Goal: Task Accomplishment & Management: Complete application form

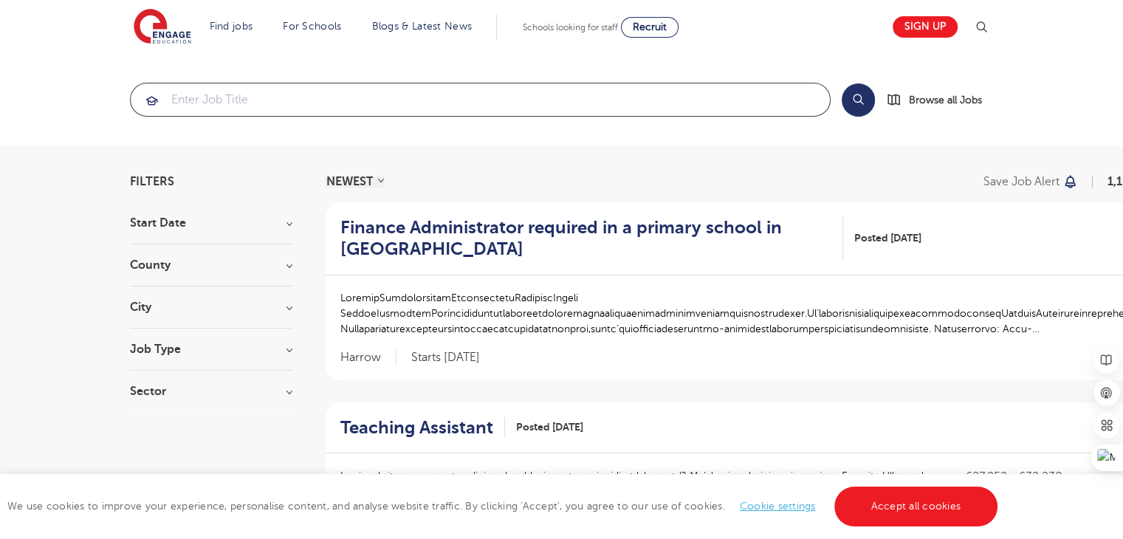
click at [188, 99] on input "search" at bounding box center [480, 99] width 699 height 32
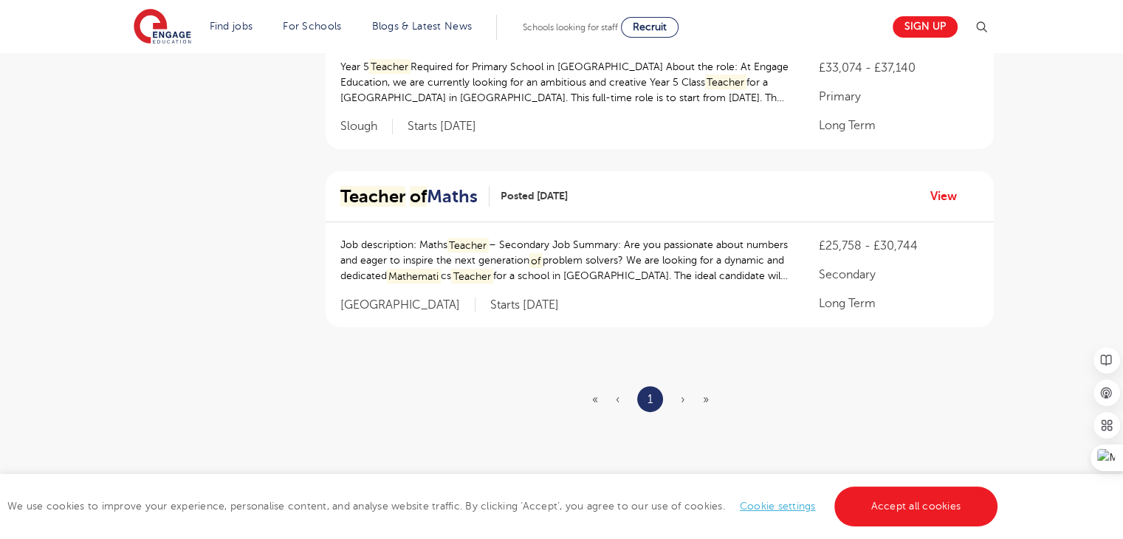
scroll to position [385, 0]
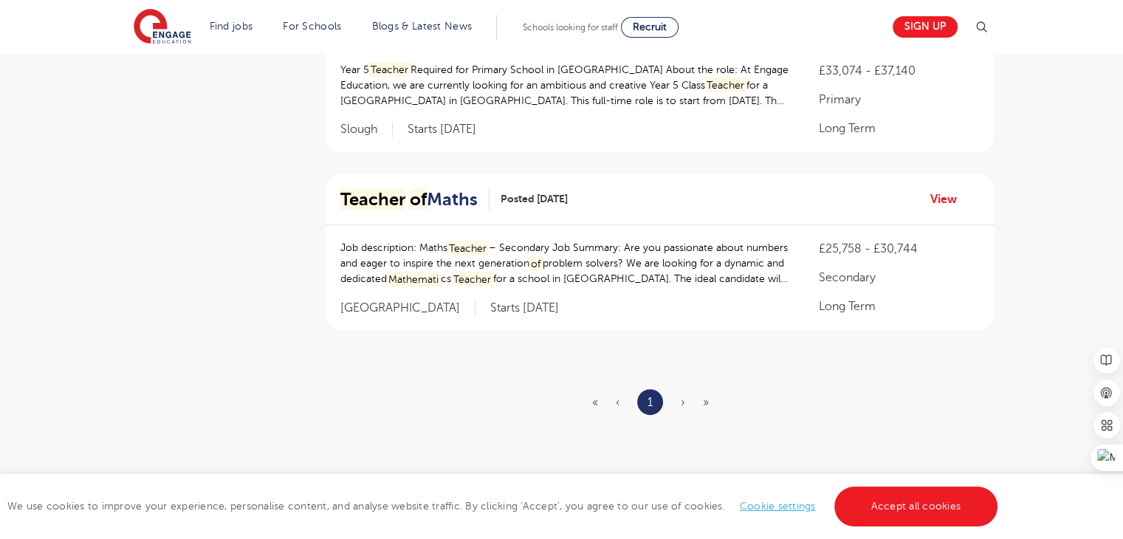
type input "Teacher of Mathematics"
click at [466, 199] on h2 "Teacher of Maths" at bounding box center [408, 199] width 137 height 21
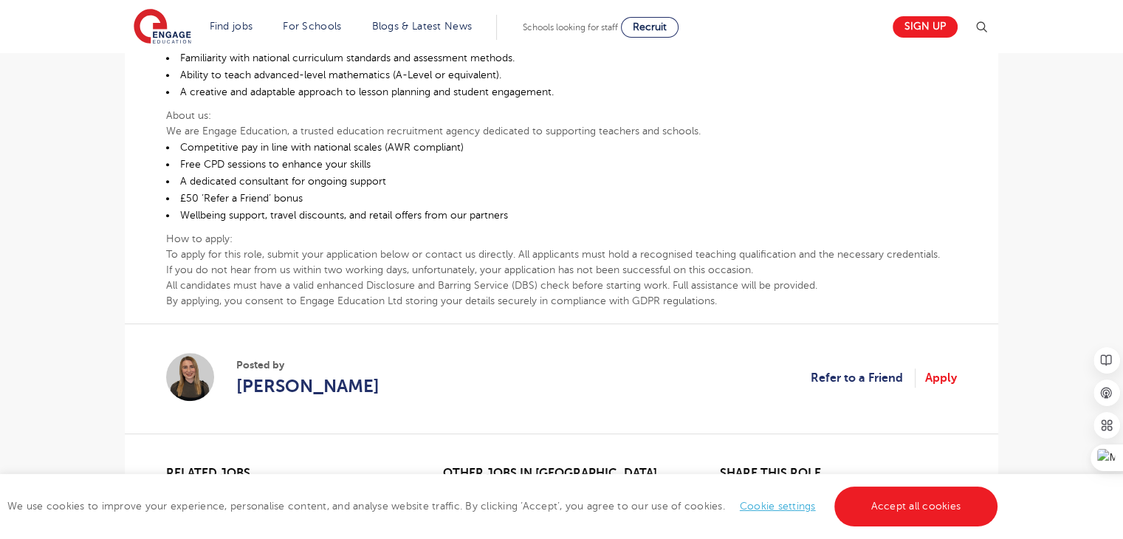
scroll to position [864, 0]
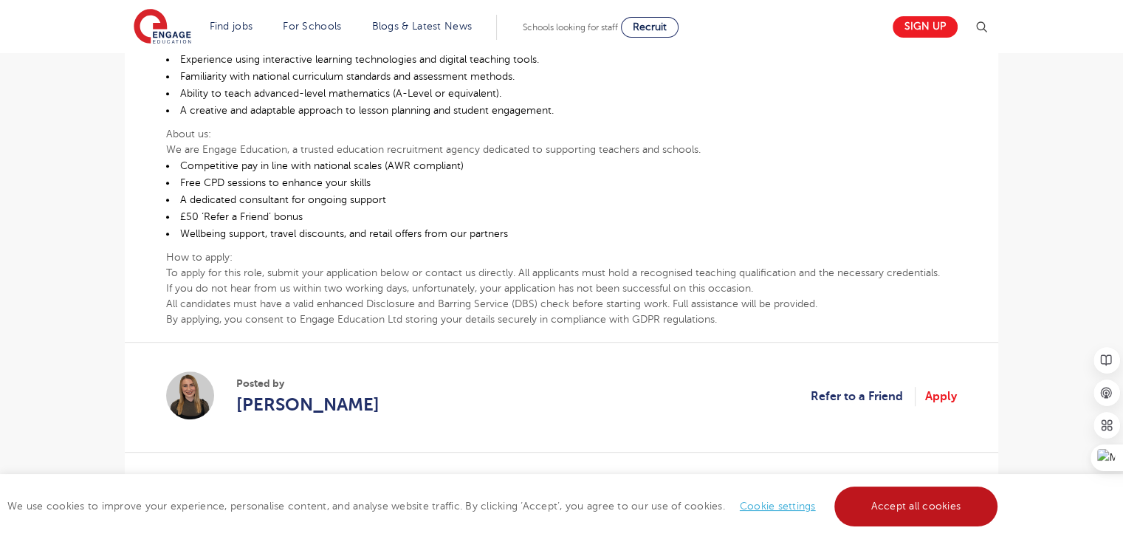
click at [925, 497] on link "Accept all cookies" at bounding box center [916, 507] width 164 height 40
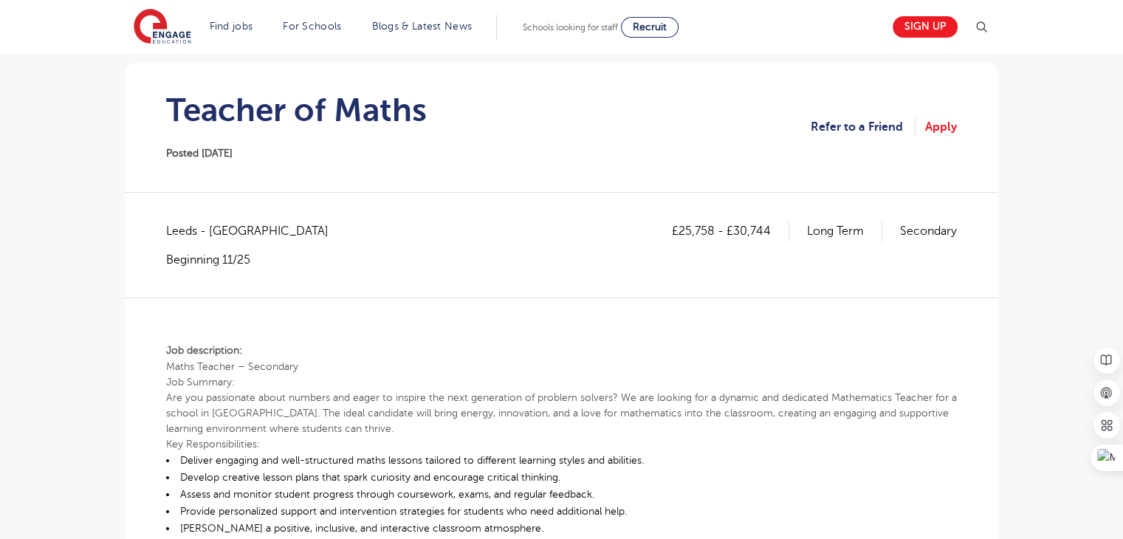
scroll to position [126, 0]
click at [939, 130] on link "Apply" at bounding box center [941, 129] width 32 height 19
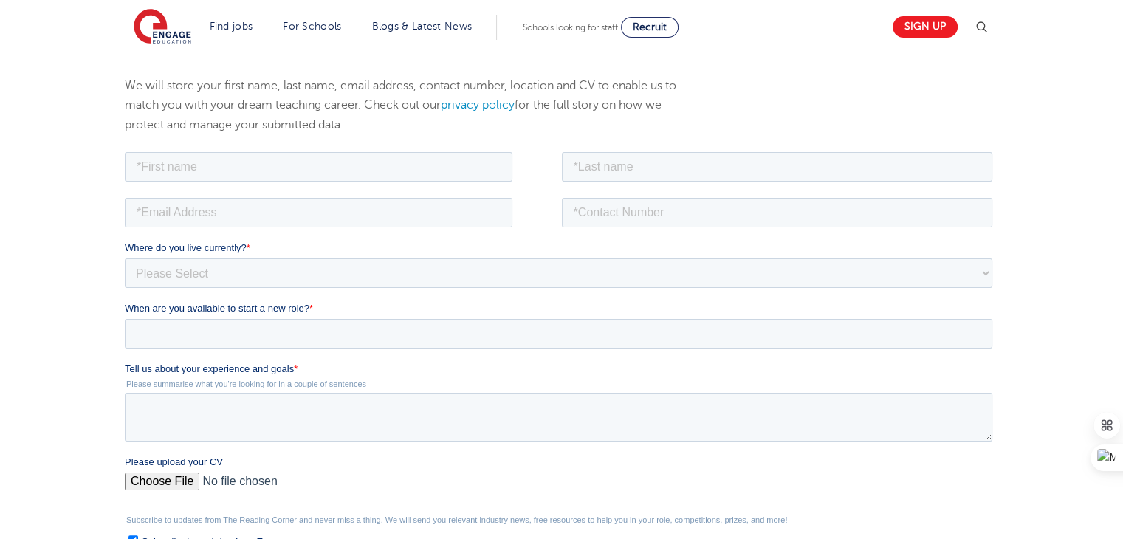
scroll to position [157, 0]
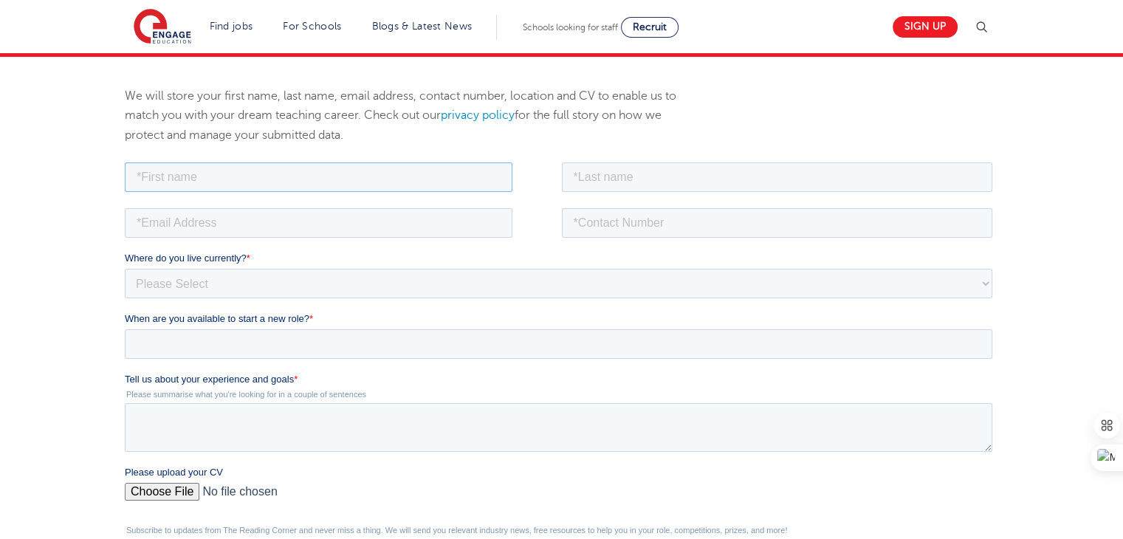
click at [165, 176] on input "text" at bounding box center [319, 177] width 388 height 30
type input "Thomas"
click at [611, 184] on input "text" at bounding box center [777, 177] width 431 height 30
type input "Addai"
click at [224, 225] on input "email" at bounding box center [319, 223] width 388 height 30
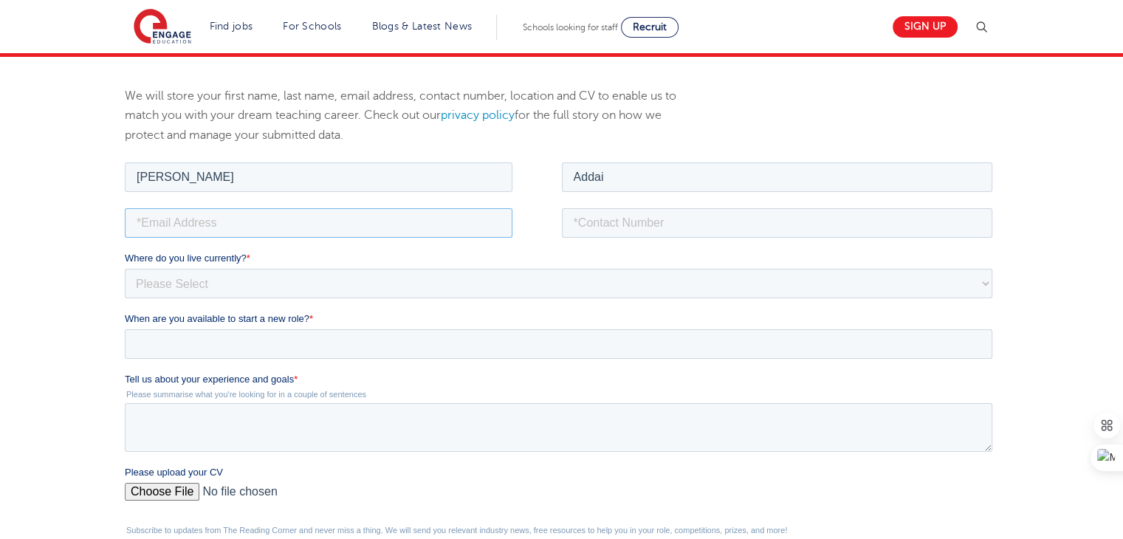
type input "addai2667@gmail.com"
click at [635, 225] on input "tel" at bounding box center [777, 223] width 431 height 30
type input "+4915226933703"
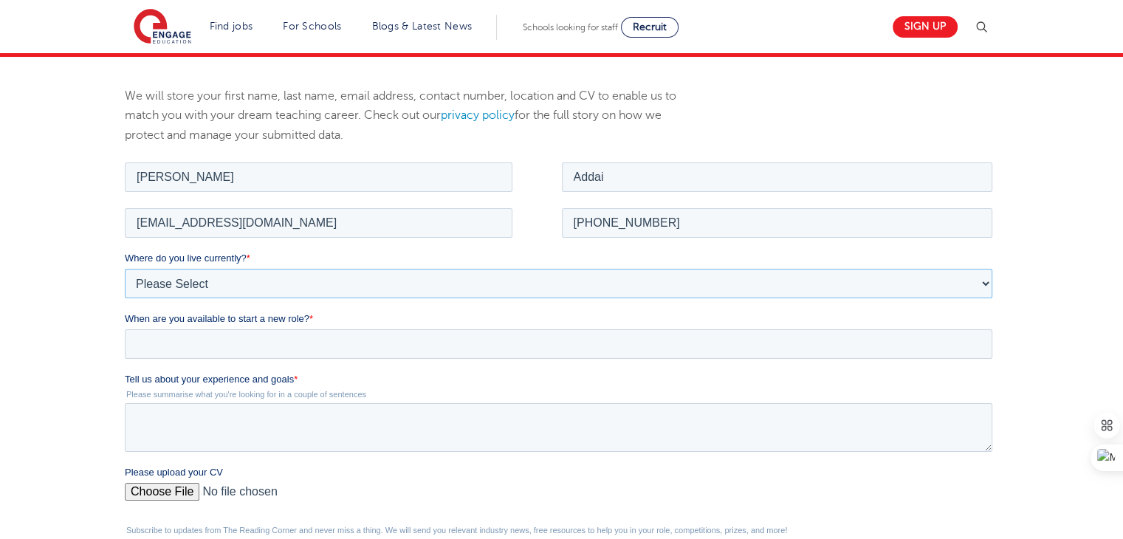
click at [202, 281] on select "Please Select UK Canada Ireland Australia New Zealand Europe USA South Africa J…" at bounding box center [559, 283] width 868 height 30
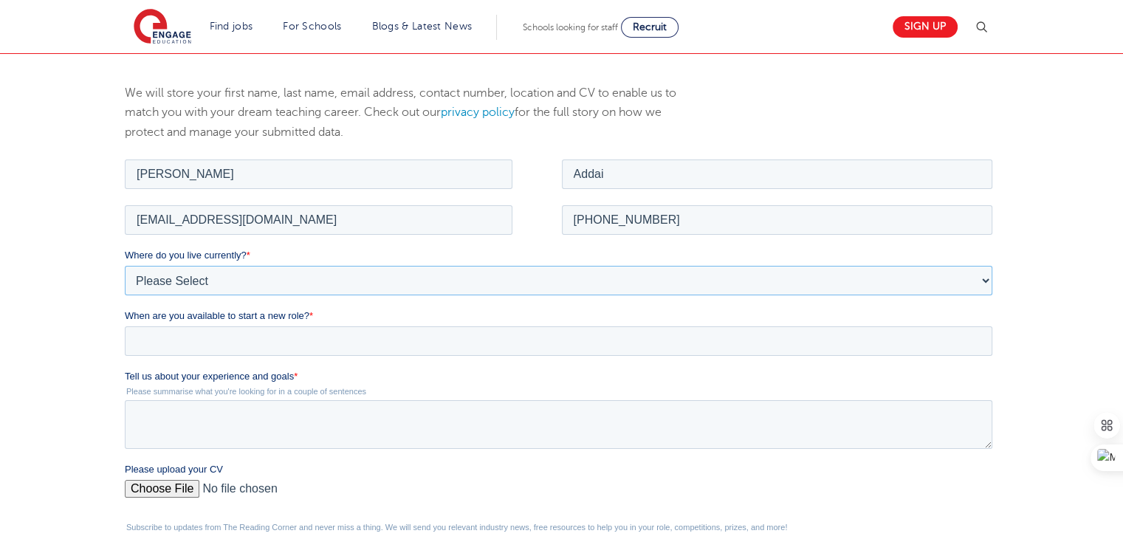
scroll to position [156, 0]
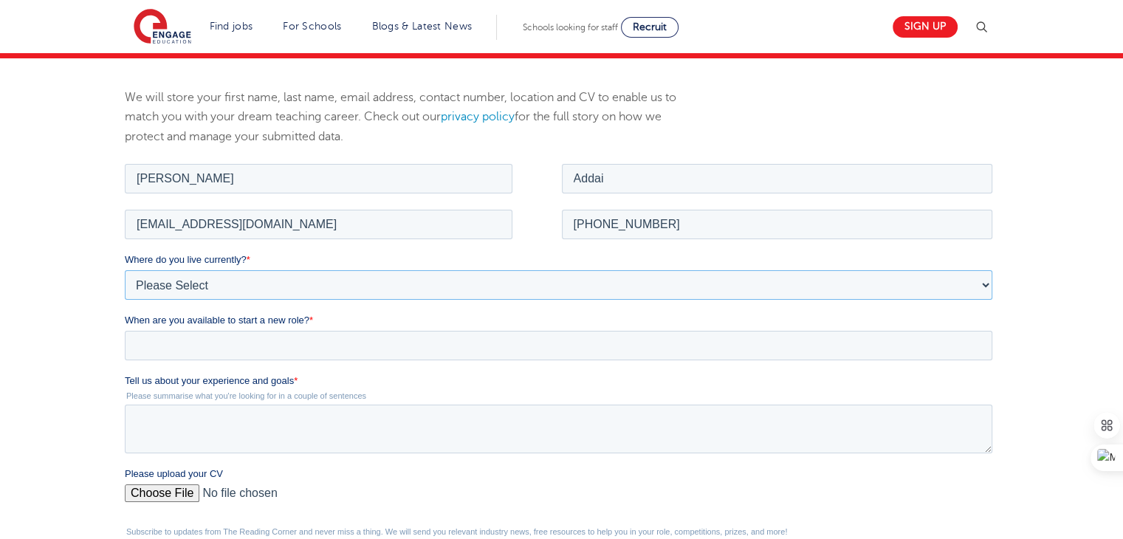
click at [184, 276] on select "Please Select UK Canada Ireland Australia New Zealand Europe USA South Africa J…" at bounding box center [559, 285] width 868 height 30
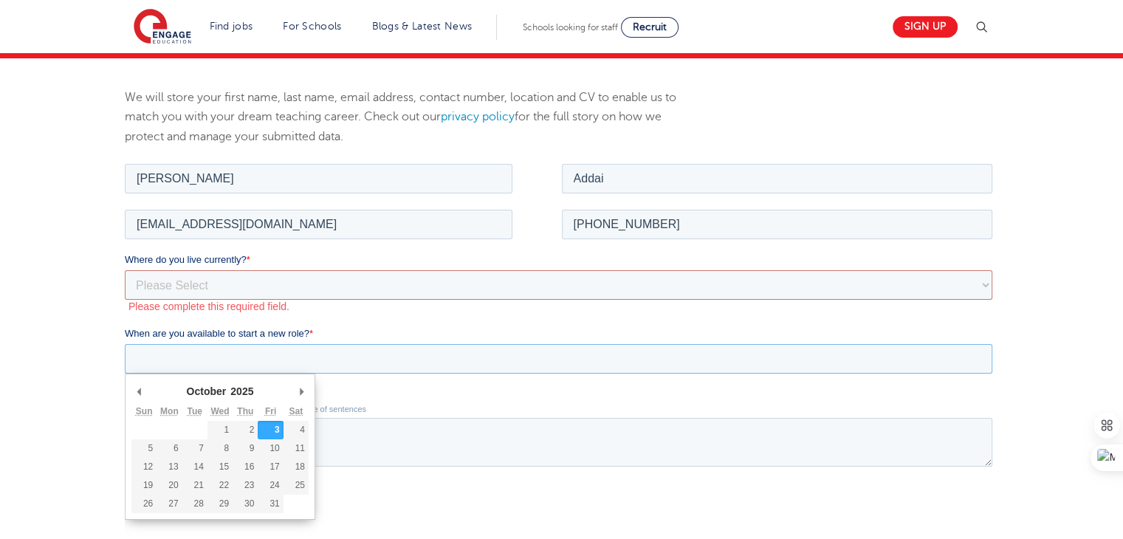
click at [162, 351] on input "When are you available to start a new role? *" at bounding box center [559, 358] width 868 height 30
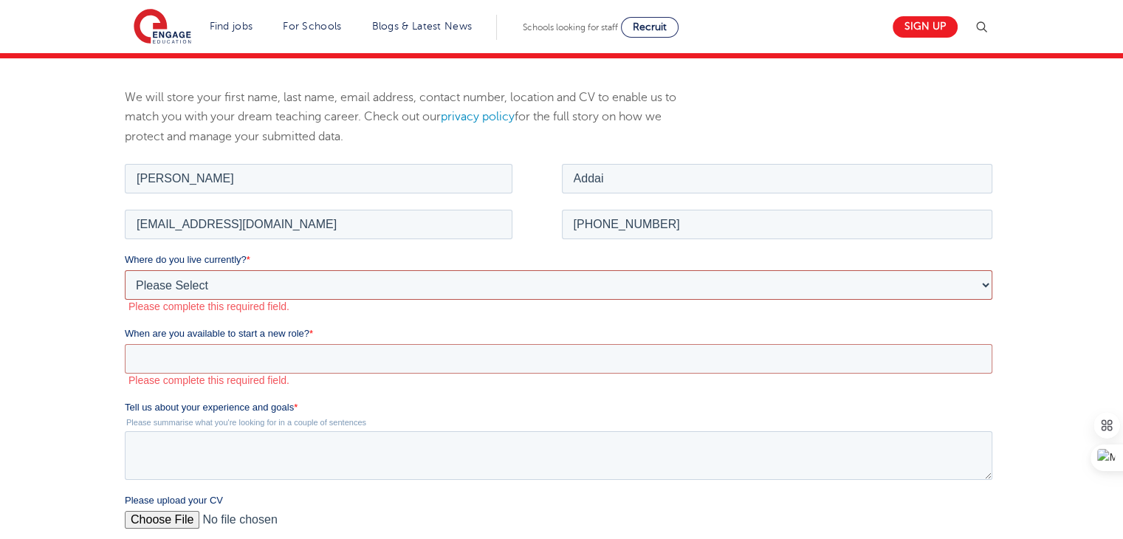
click at [151, 288] on select "Please Select UK Canada Ireland Australia New Zealand Europe USA South Africa J…" at bounding box center [559, 285] width 868 height 30
click at [90, 148] on div "We will store your first name, last name, email address, contact number, locati…" at bounding box center [561, 404] width 1123 height 693
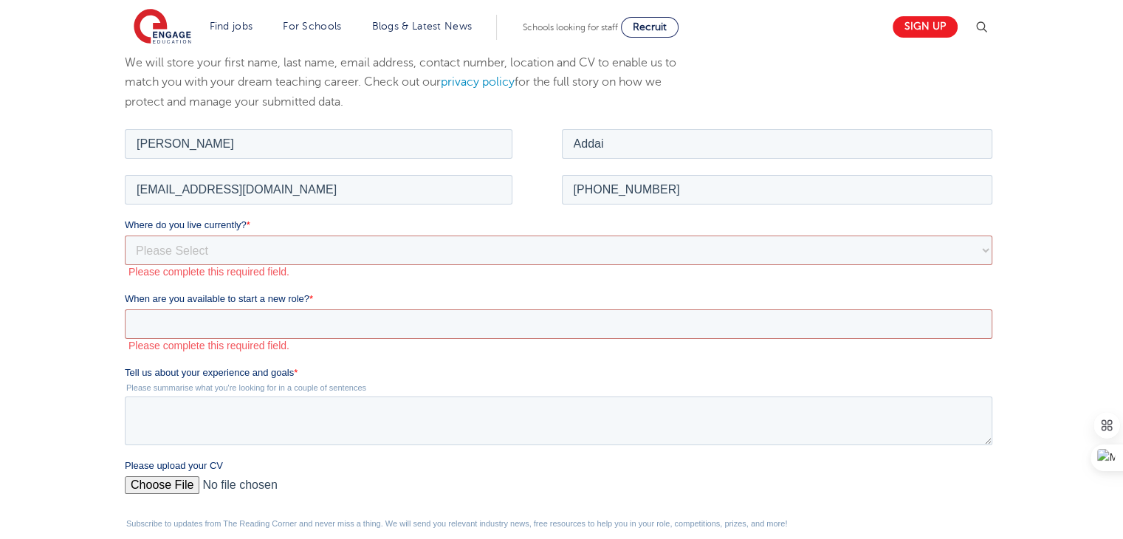
scroll to position [189, 0]
click at [216, 250] on select "Please Select UK Canada Ireland Australia New Zealand Europe USA South Africa J…" at bounding box center [559, 251] width 868 height 30
select select "Europe"
click at [125, 236] on select "Please Select UK Canada Ireland Australia New Zealand Europe USA South Africa J…" at bounding box center [559, 251] width 868 height 30
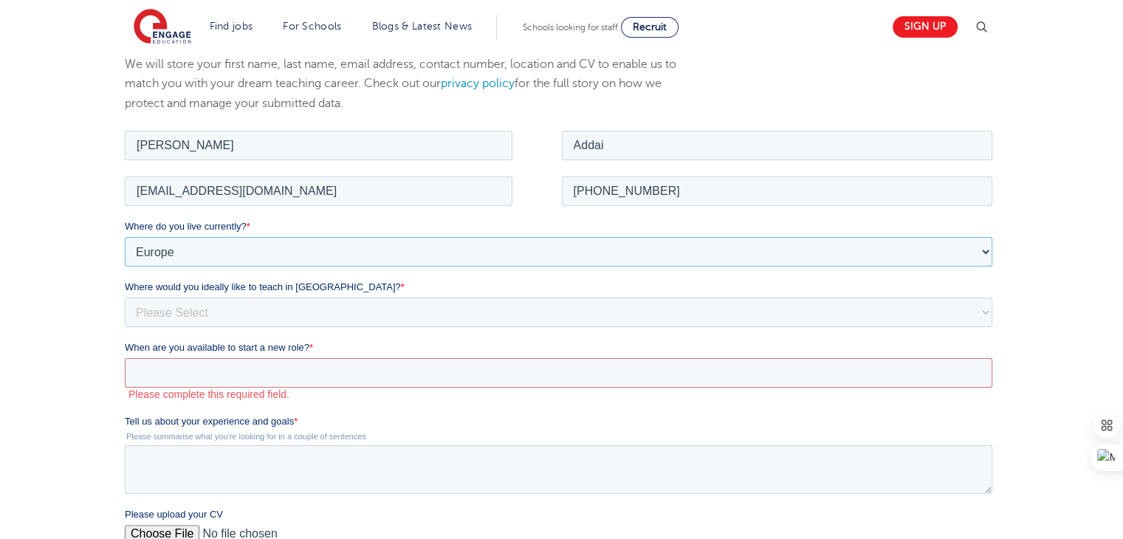
click at [163, 247] on select "Please Select UK Canada Ireland Australia New Zealand Europe USA South Africa J…" at bounding box center [559, 251] width 868 height 30
click at [163, 310] on select "Please Select I'm flexible! London Any city in England Greater London/Home Coun…" at bounding box center [559, 312] width 868 height 30
select select "Urban-Other"
click at [125, 297] on select "Please Select I'm flexible! London Any city in England Greater London/Home Coun…" at bounding box center [559, 312] width 868 height 30
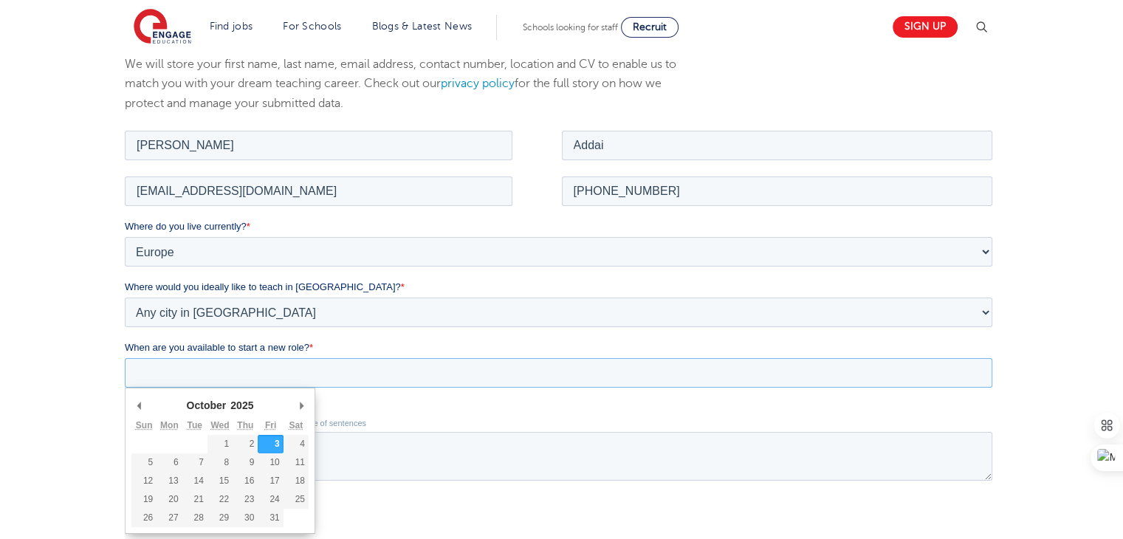
click at [149, 377] on input "When are you available to start a new role? *" at bounding box center [559, 372] width 868 height 30
type div "2025-11-03"
type input "2025/11/03"
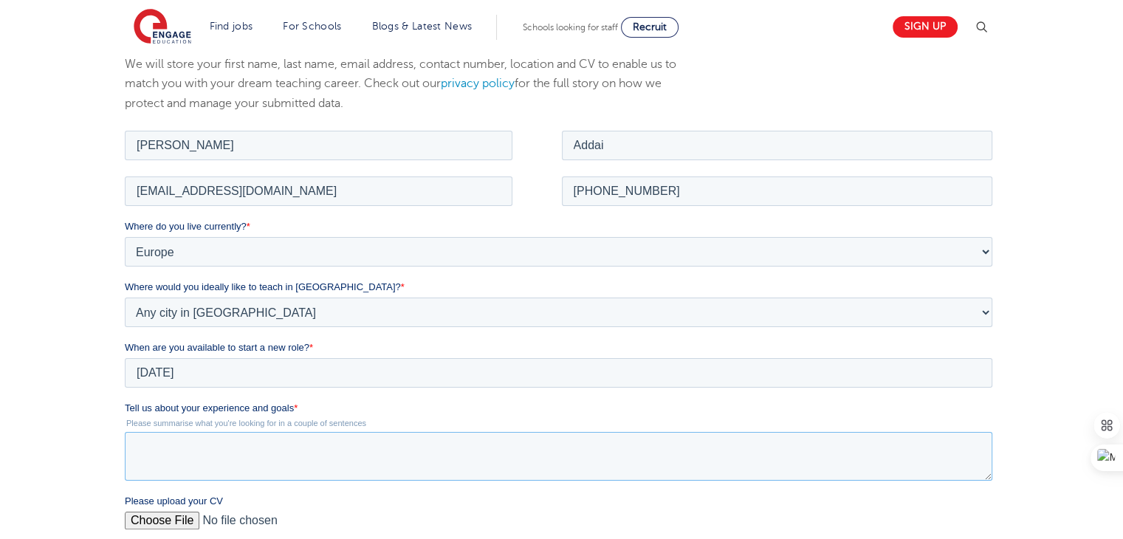
click at [176, 459] on textarea "Tell us about your experience and goals *" at bounding box center [559, 455] width 868 height 49
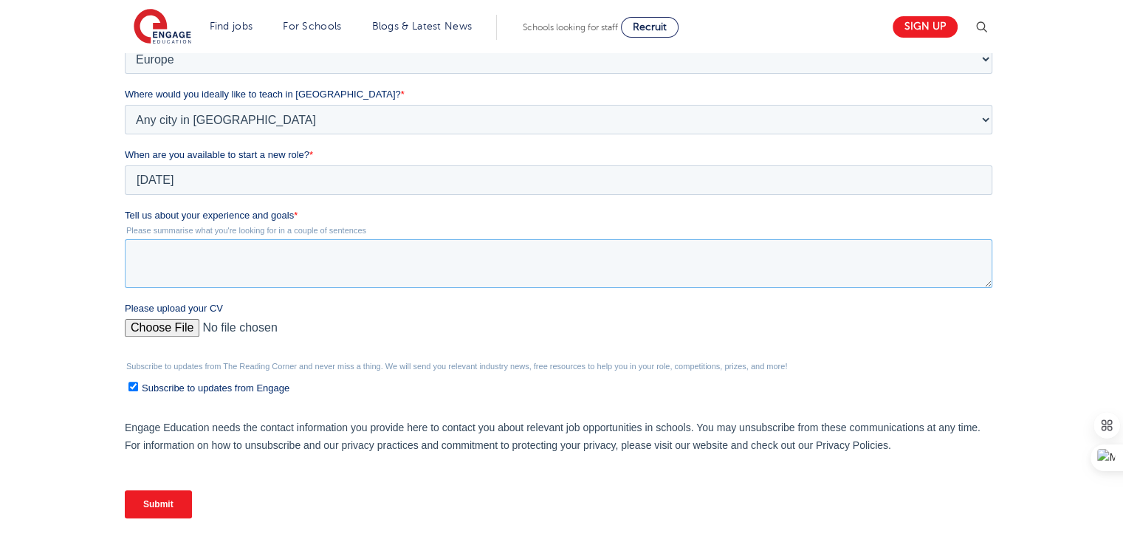
scroll to position [389, 0]
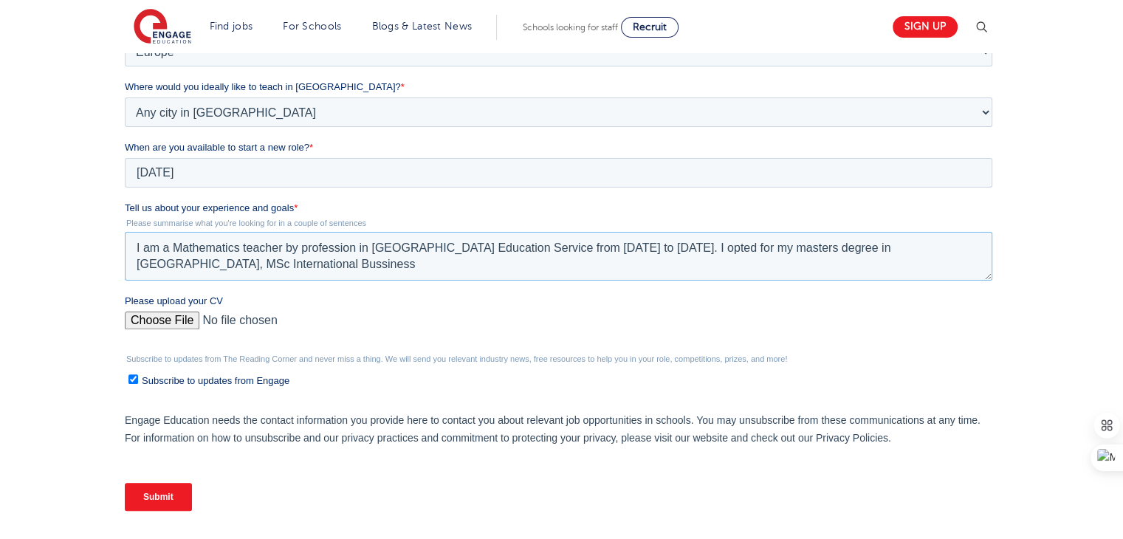
click at [224, 266] on textarea "I am a Mathematics teacher by profession in Ghana Education Service from 2012 A…" at bounding box center [559, 256] width 868 height 49
click at [264, 267] on textarea "I am a Mathematics teacher by profession in Ghana Education Service from 2012 A…" at bounding box center [559, 256] width 868 height 49
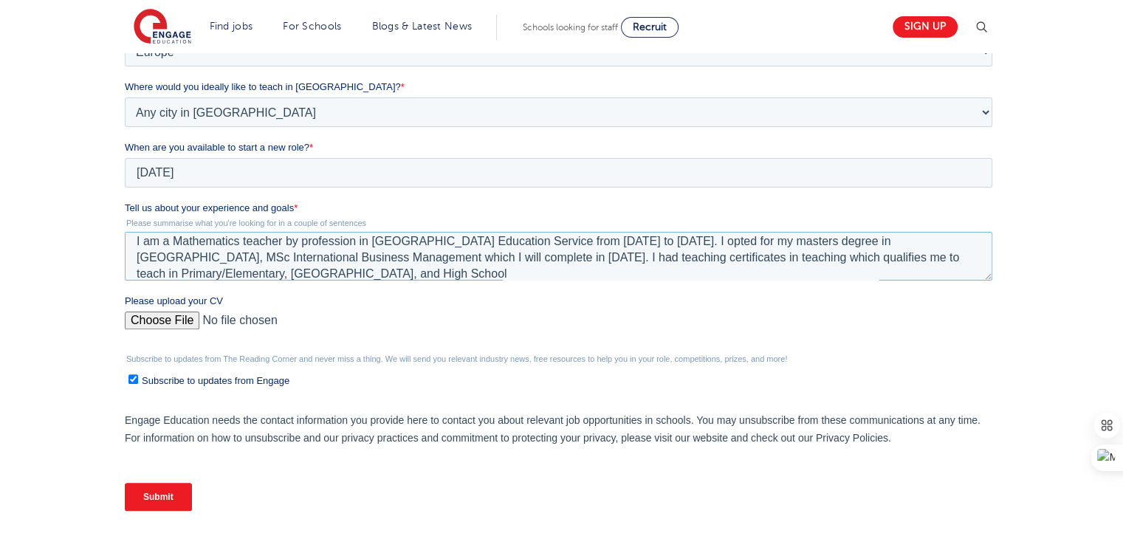
click at [244, 275] on textarea "I am a Mathematics teacher by profession in Ghana Education Service from 2012 A…" at bounding box center [559, 256] width 868 height 49
click at [454, 273] on textarea "I am a Mathematics teacher by profession in Ghana Education Service from 2012 A…" at bounding box center [559, 256] width 868 height 49
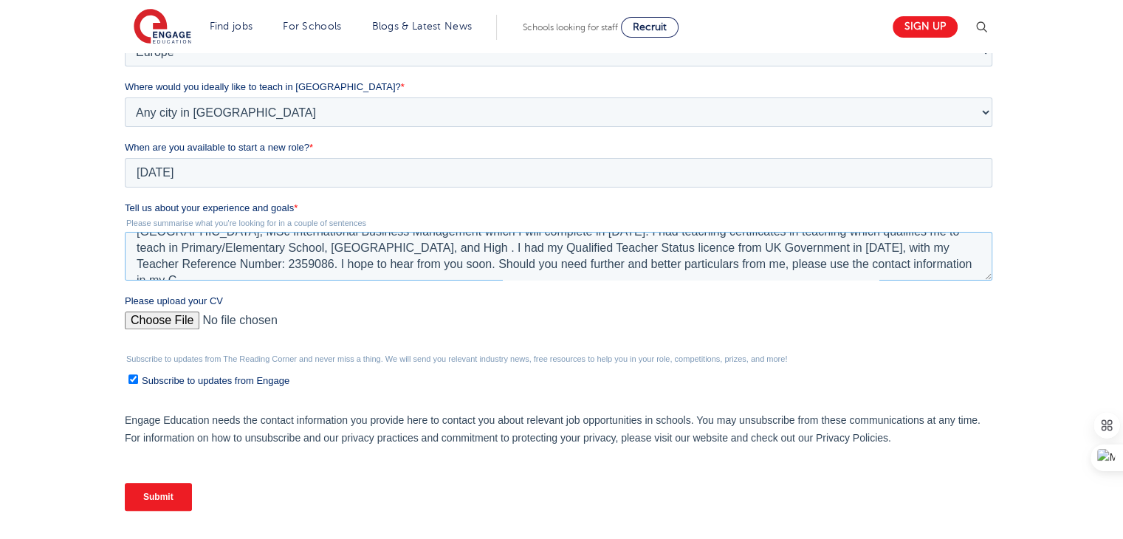
scroll to position [39, 0]
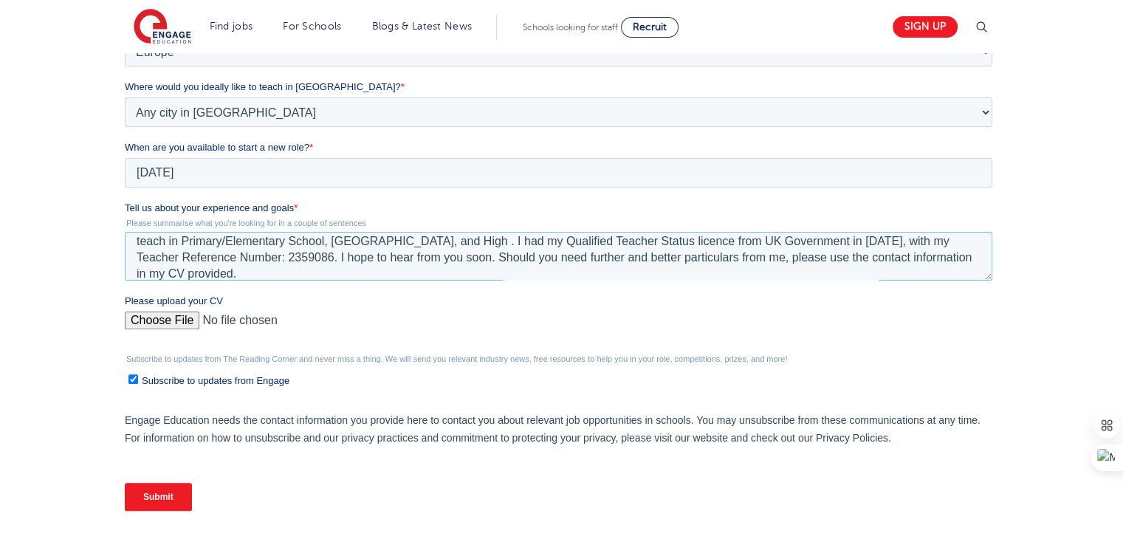
type textarea "I am a Mathematics teacher by profession in Ghana Education Service from 2012 A…"
click at [157, 314] on input "Please upload your CV" at bounding box center [559, 327] width 868 height 30
type input "C:\fakepath\RESUME.pdf"
click at [159, 498] on input "Submit" at bounding box center [158, 497] width 67 height 28
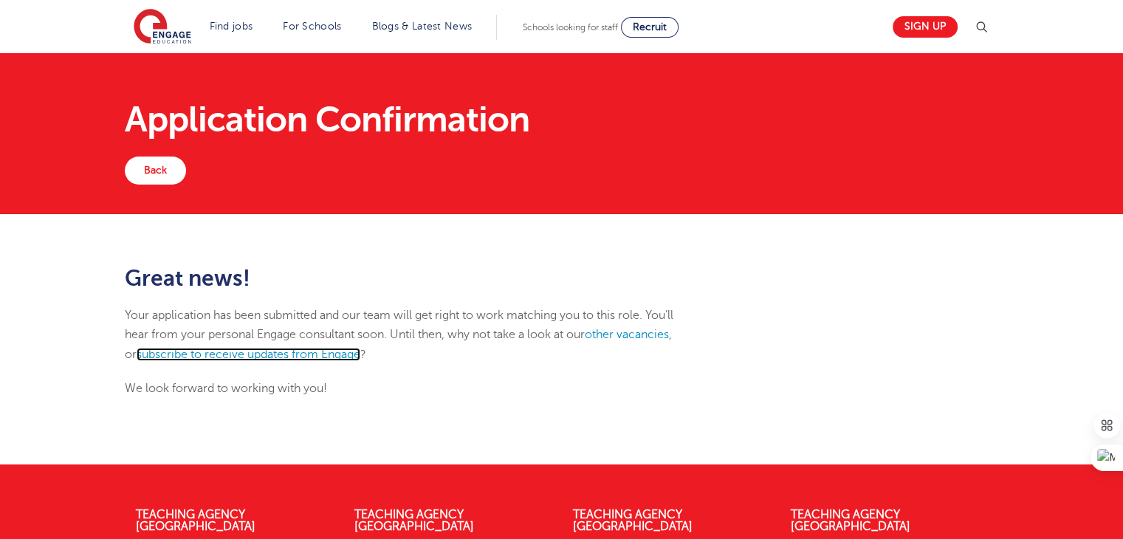
click at [235, 352] on link "subscribe to receive updates from Engage" at bounding box center [249, 354] width 224 height 13
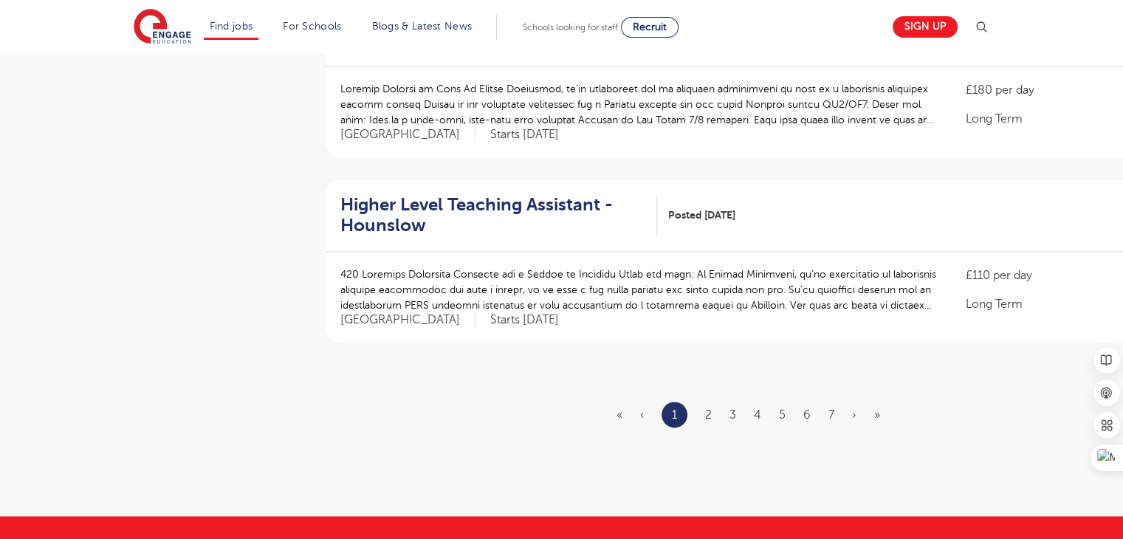
scroll to position [1710, 0]
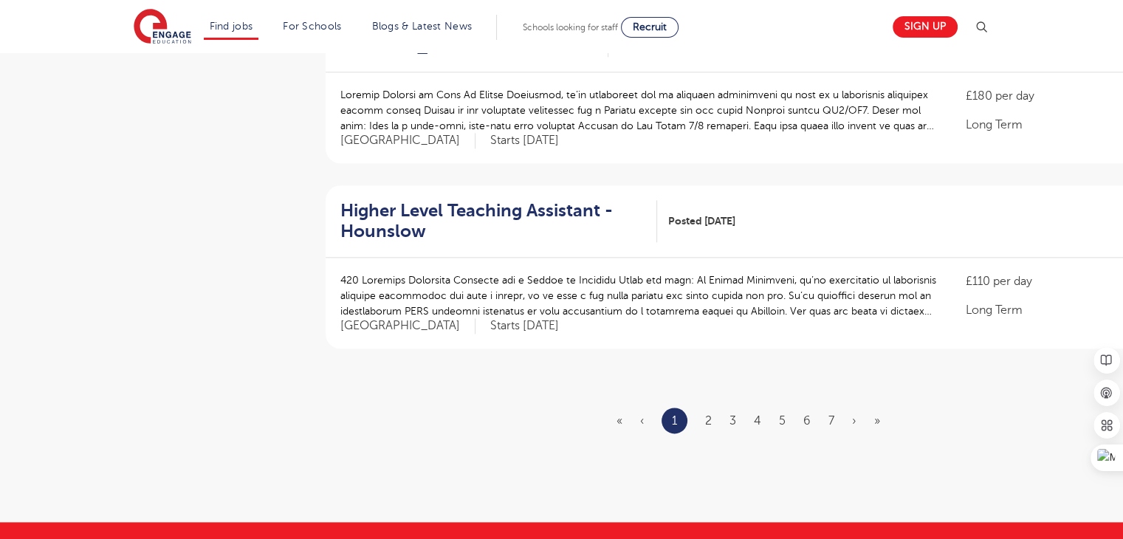
click at [713, 417] on ul "« ‹ 1 2 3 4 5 6 7 › »" at bounding box center [757, 421] width 281 height 26
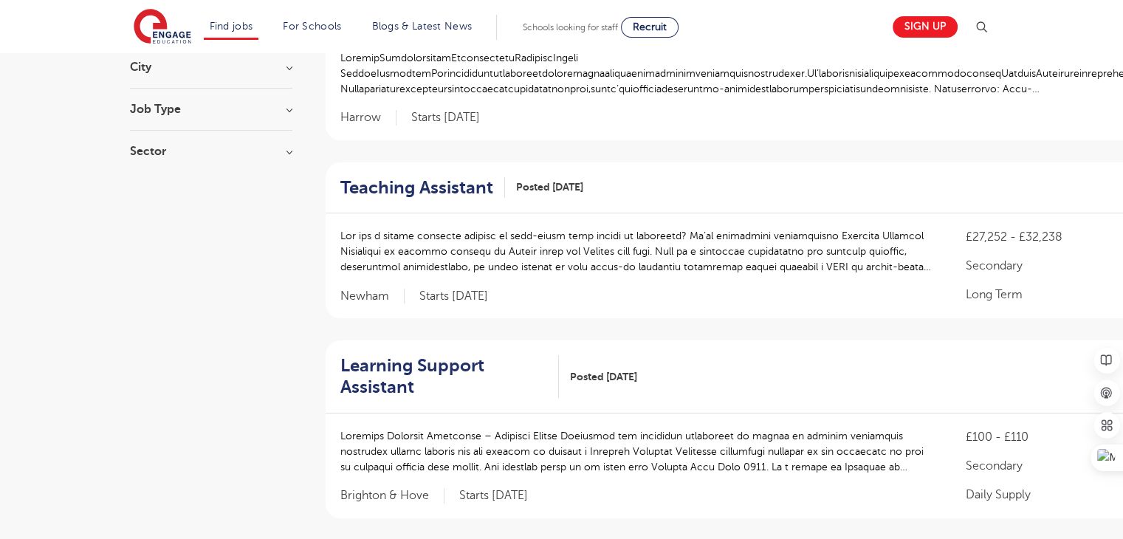
scroll to position [0, 0]
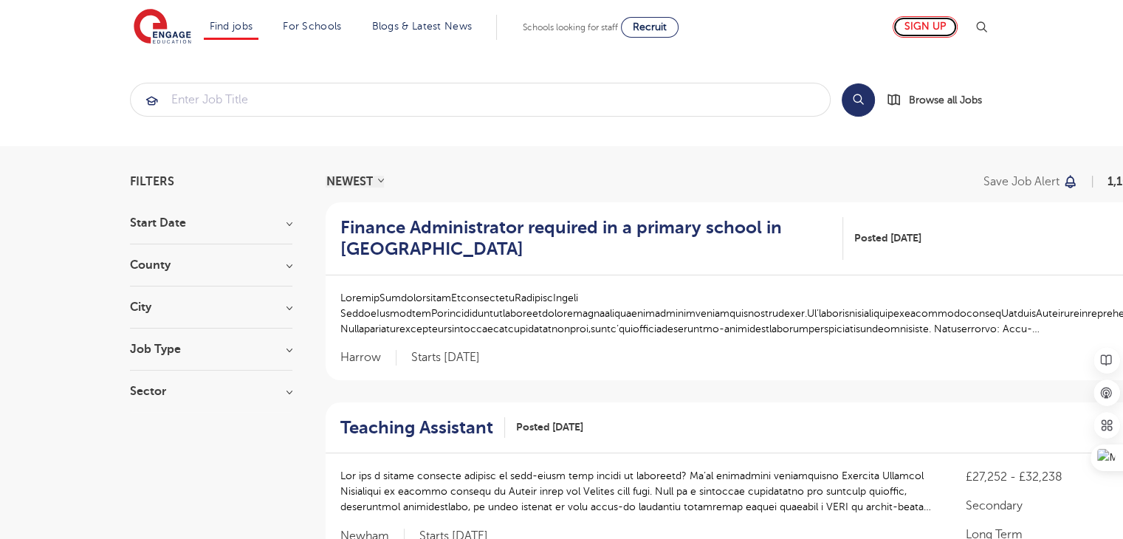
click at [933, 22] on link "Sign up" at bounding box center [925, 26] width 65 height 21
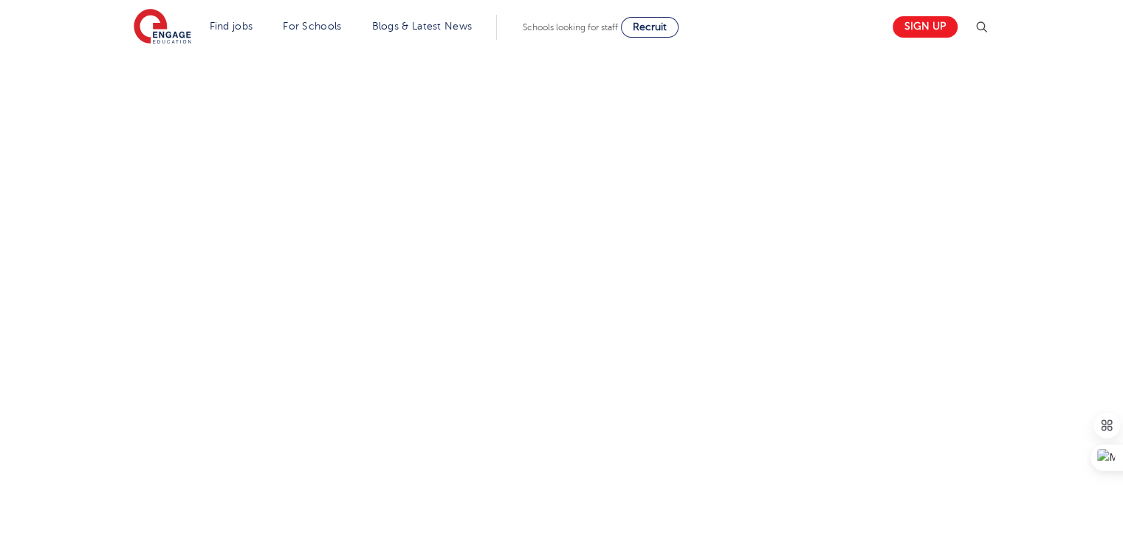
scroll to position [880, 0]
click at [709, 253] on div "Let us know more about you!" at bounding box center [412, 50] width 597 height 850
click at [737, 210] on div "Let us know more about you!" at bounding box center [562, 60] width 896 height 871
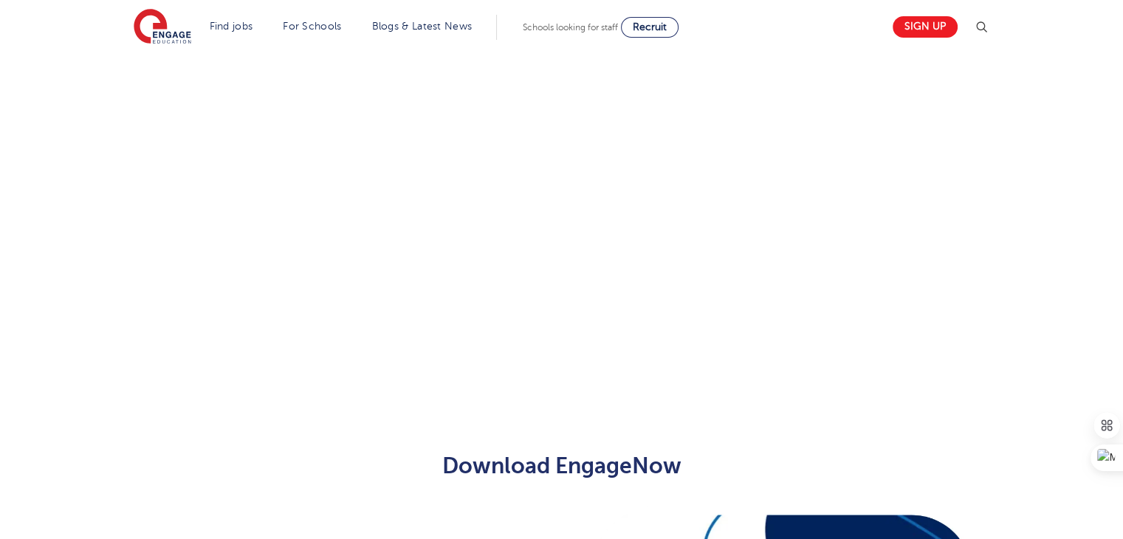
scroll to position [354, 0]
